Goal: Task Accomplishment & Management: Complete application form

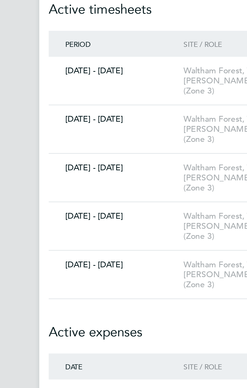
scroll to position [7, 0]
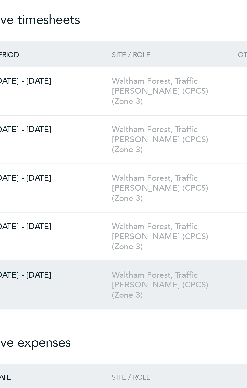
click at [117, 128] on div "Waltham Forest, Traffic [PERSON_NAME] (CPCS) (Zone 3)" at bounding box center [112, 134] width 48 height 13
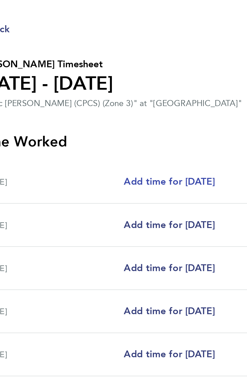
click at [99, 99] on span "Add time for [DATE]" at bounding box center [112, 97] width 39 height 5
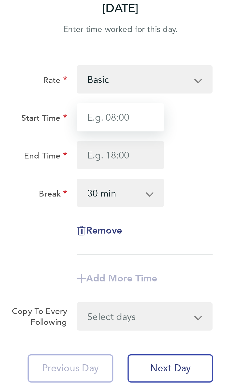
click at [157, 63] on input "Start Time" at bounding box center [166, 62] width 37 height 12
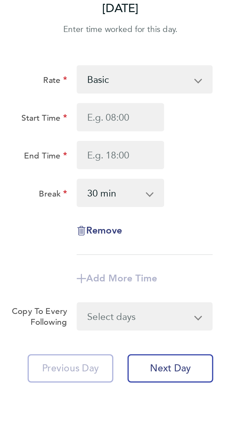
click at [178, 96] on select "0 min 15 min 30 min 45 min 60 min 75 min 90 min" at bounding box center [164, 94] width 30 height 11
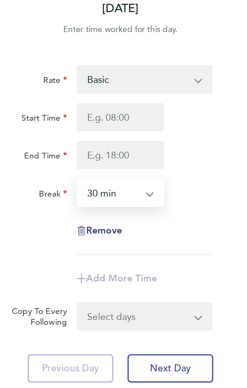
select select "60"
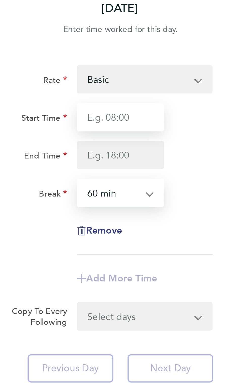
click at [158, 64] on input "Start Time" at bounding box center [166, 62] width 37 height 12
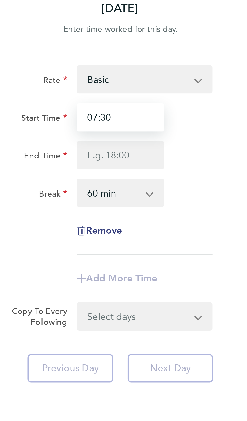
type input "07:30"
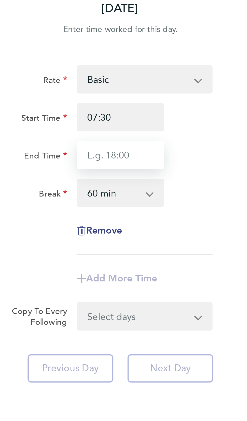
click at [156, 80] on input "End Time" at bounding box center [166, 79] width 37 height 12
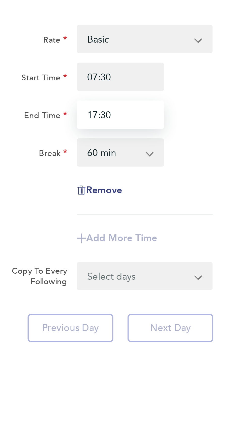
type input "17:30"
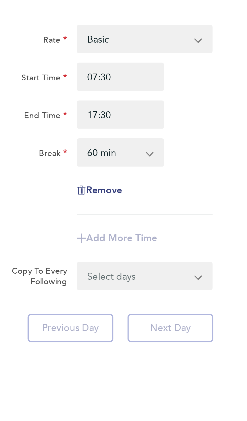
click at [199, 151] on select "Select days Day Weekday (Mon-Fri) Weekend (Sat-Sun) [DATE] [DATE] [DATE] [DATE]…" at bounding box center [174, 147] width 51 height 11
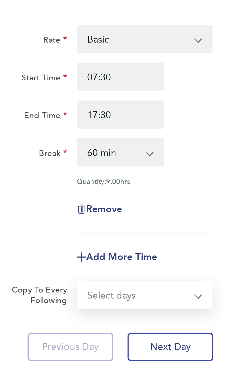
select select "WEEKDAY"
select select "[DATE]"
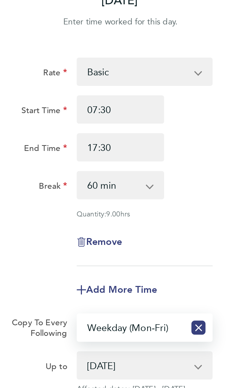
click at [196, 200] on span "Next Day" at bounding box center [187, 199] width 17 height 5
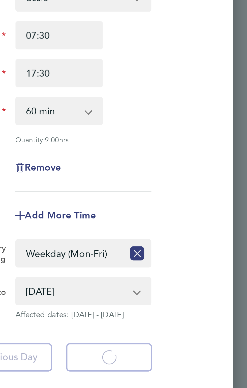
select select "60"
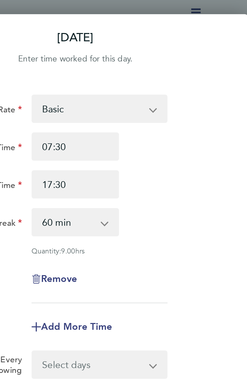
click at [196, 179] on span "Next Day" at bounding box center [187, 177] width 17 height 5
select select "60"
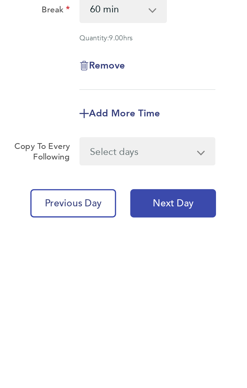
click at [196, 180] on button "Next Day" at bounding box center [188, 178] width 37 height 12
select select "60"
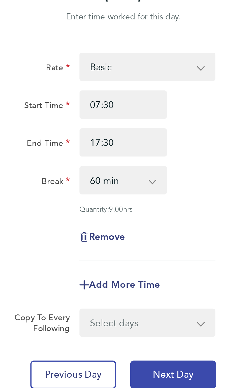
click at [197, 179] on button "Next Day" at bounding box center [188, 178] width 37 height 12
select select "60"
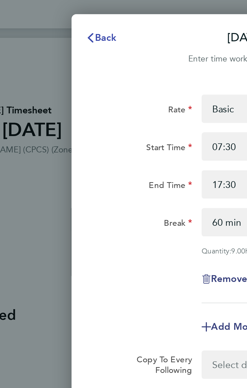
click at [112, 15] on span "Back" at bounding box center [107, 16] width 9 height 5
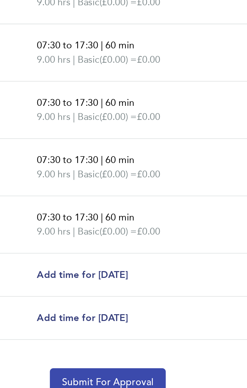
click at [139, 321] on span "Submit For Approval" at bounding box center [123, 319] width 39 height 5
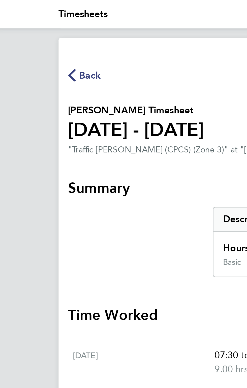
click at [39, 32] on span "Back" at bounding box center [40, 32] width 9 height 6
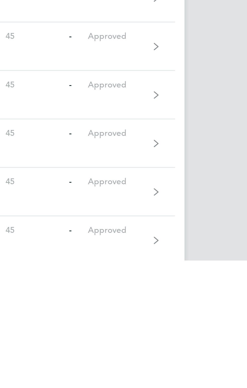
scroll to position [353, 0]
